Goal: Register for event/course

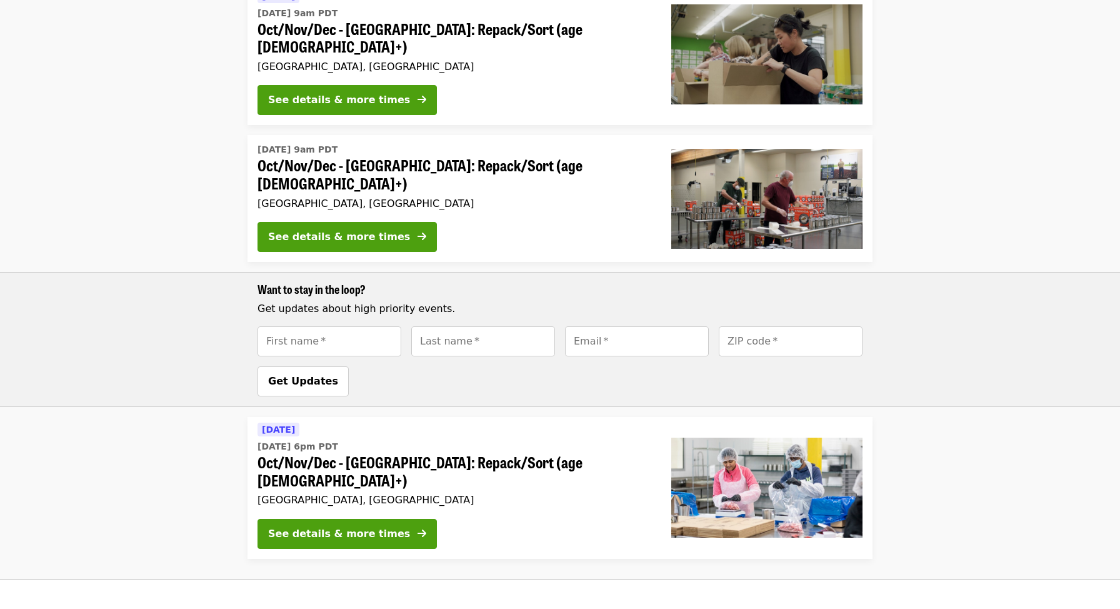
scroll to position [399, 0]
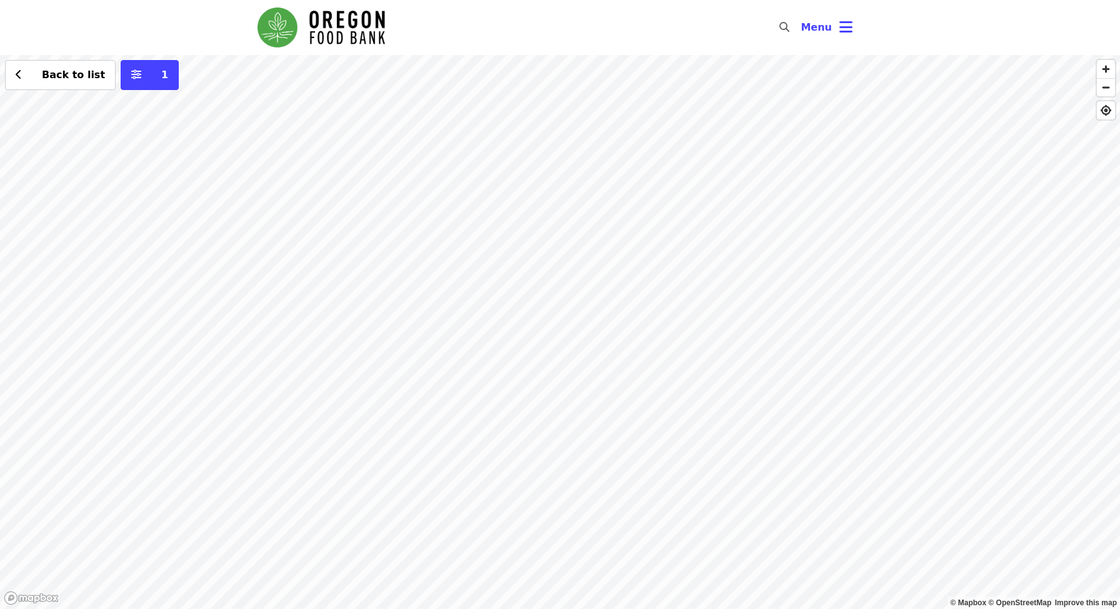
click at [492, 304] on div "Back to list 1" at bounding box center [560, 332] width 1120 height 554
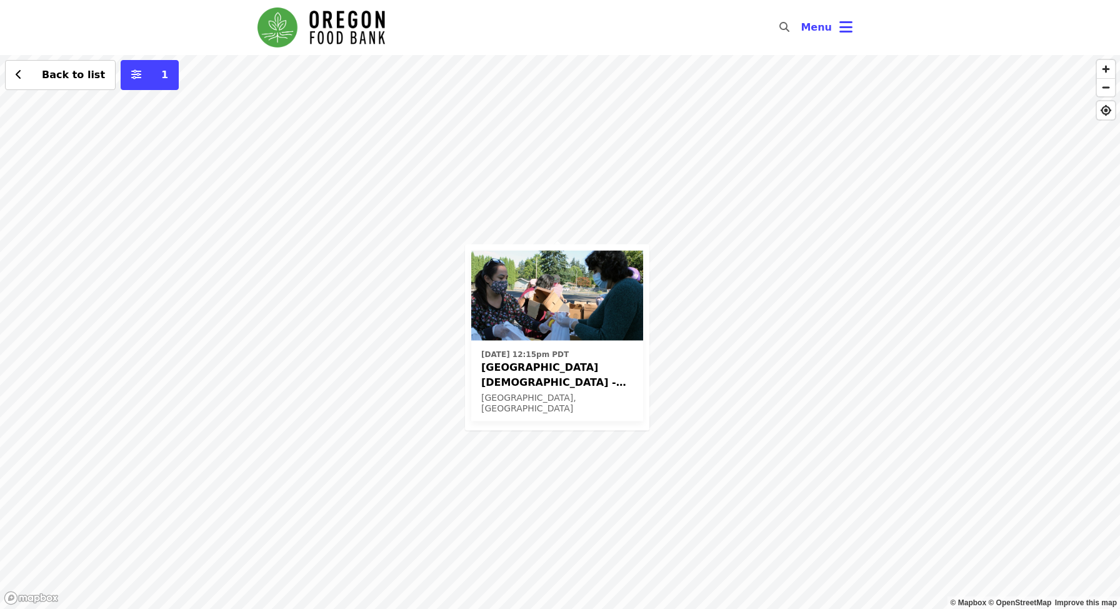
click at [691, 291] on div "[DATE] 12:15pm PDT [GEOGRAPHIC_DATA][DEMOGRAPHIC_DATA] - Free Food Market (16+)…" at bounding box center [560, 332] width 1120 height 554
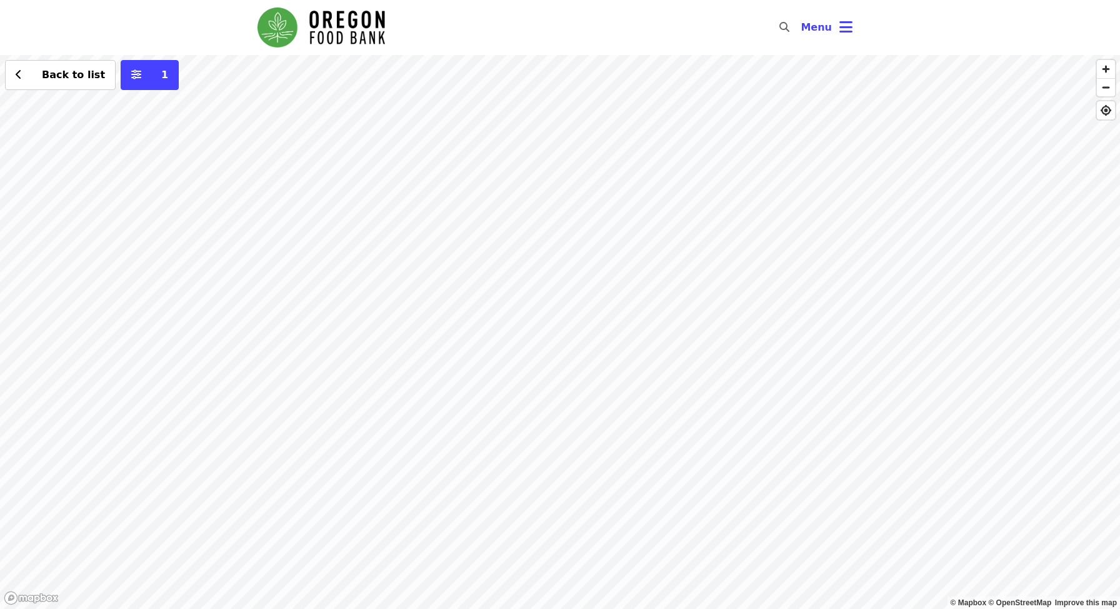
click at [554, 241] on div "Back to list 1" at bounding box center [560, 332] width 1120 height 554
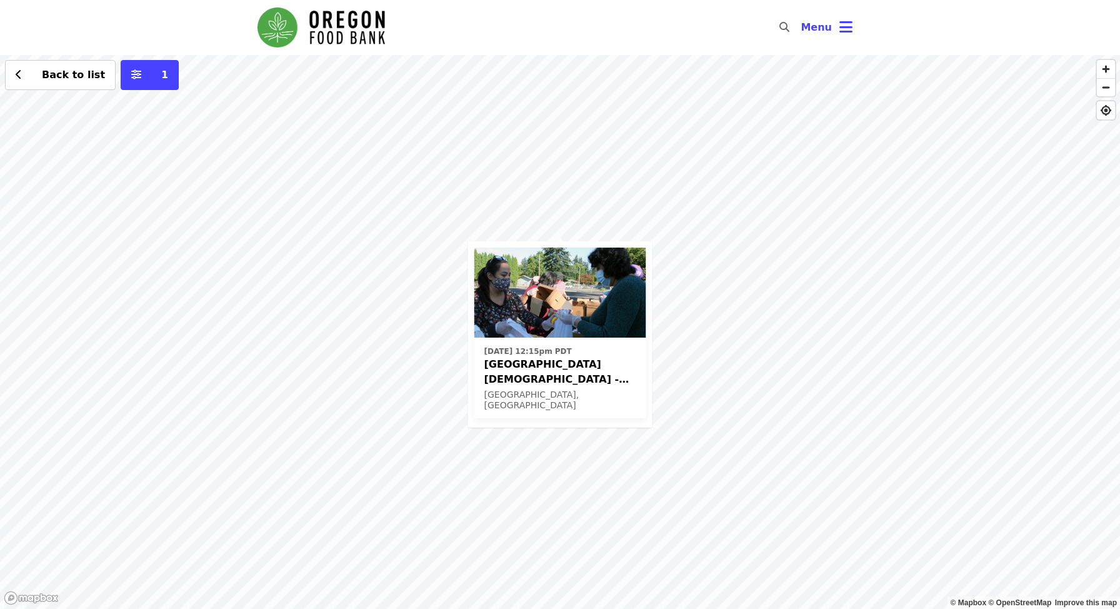
click at [534, 363] on span "[GEOGRAPHIC_DATA][DEMOGRAPHIC_DATA] - Free Food Market (16+)" at bounding box center [560, 372] width 152 height 30
